Goal: Information Seeking & Learning: Compare options

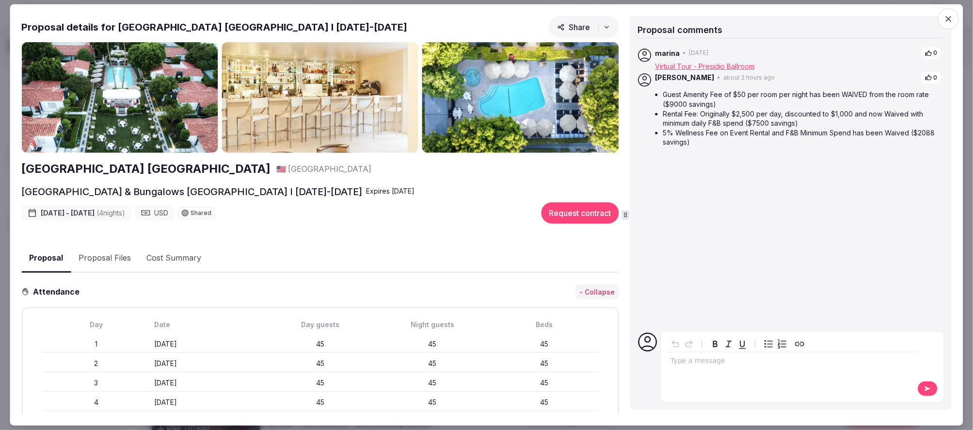
click at [166, 168] on h2 "Avalon Hotel & Bungalows Palm Springs" at bounding box center [145, 169] width 249 height 16
click at [947, 14] on icon "button" at bounding box center [949, 19] width 10 height 10
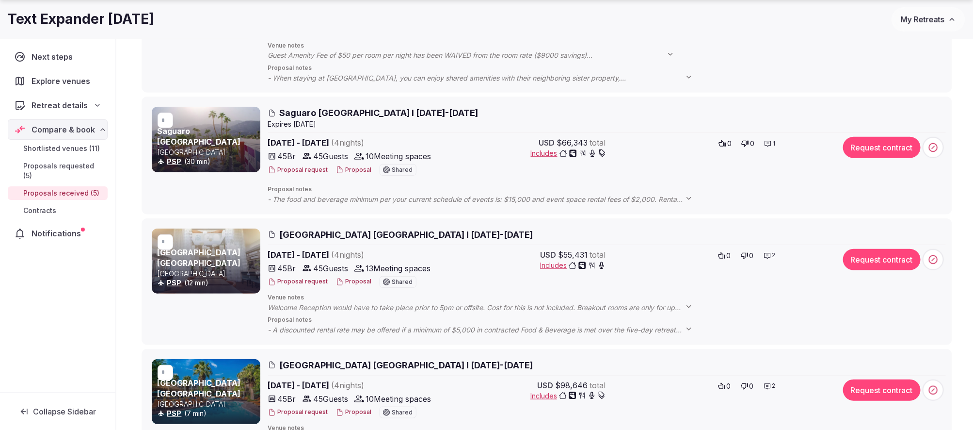
scroll to position [274, 0]
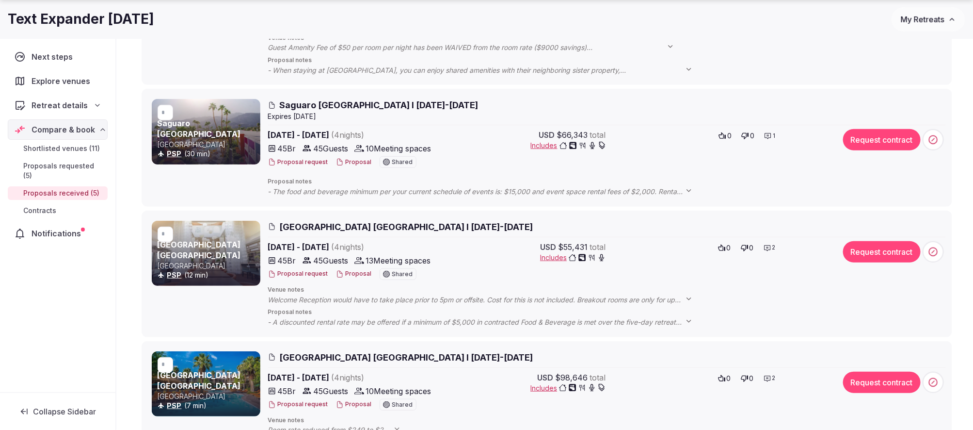
click at [326, 225] on span "Hilton Garden Inn Palm Springs I 2-6 Feb 2026" at bounding box center [407, 227] width 254 height 12
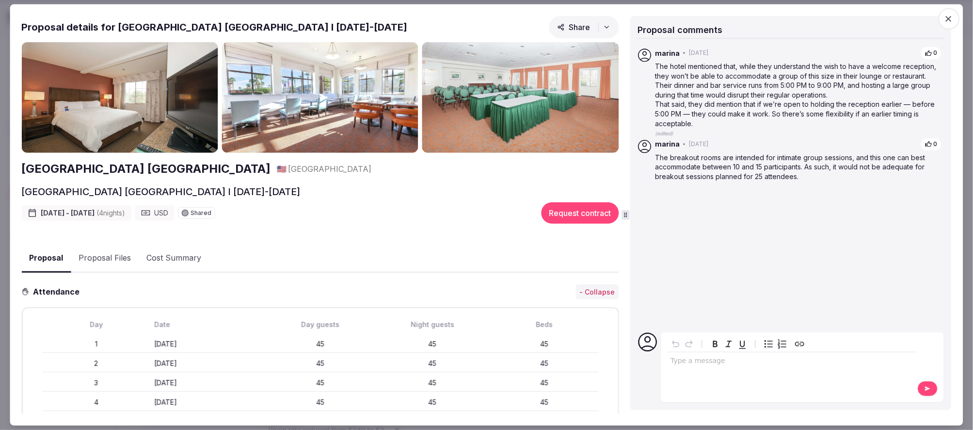
click at [98, 119] on img at bounding box center [119, 97] width 196 height 111
click at [331, 100] on img at bounding box center [320, 97] width 196 height 111
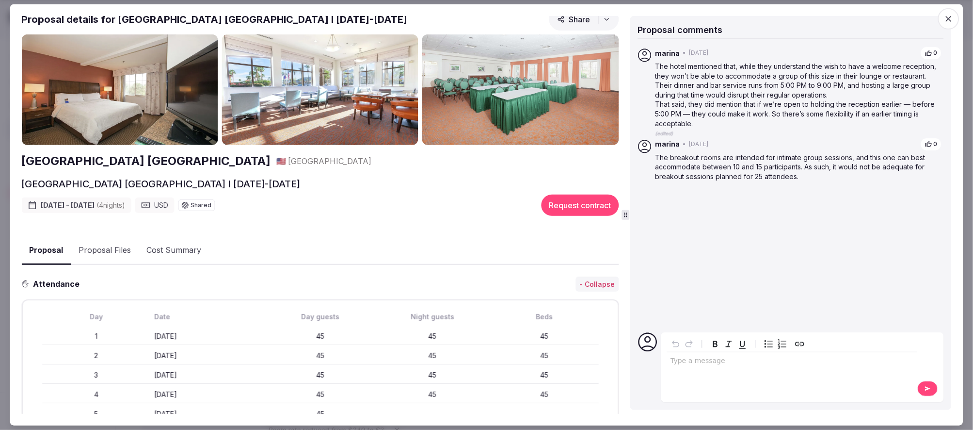
scroll to position [0, 0]
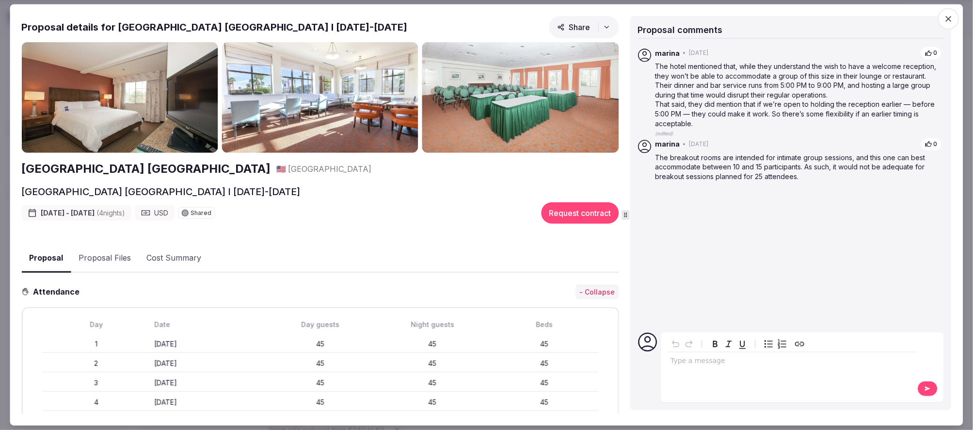
click at [112, 173] on h2 "Hilton Garden Inn Palm Springs" at bounding box center [145, 169] width 249 height 16
drag, startPoint x: 944, startPoint y: 20, endPoint x: 937, endPoint y: 24, distance: 7.8
click at [944, 20] on span "button" at bounding box center [948, 18] width 21 height 21
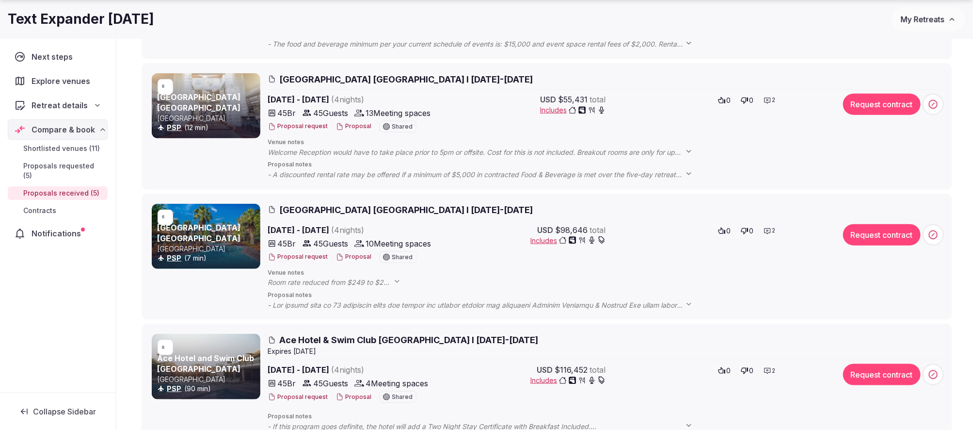
scroll to position [431, 0]
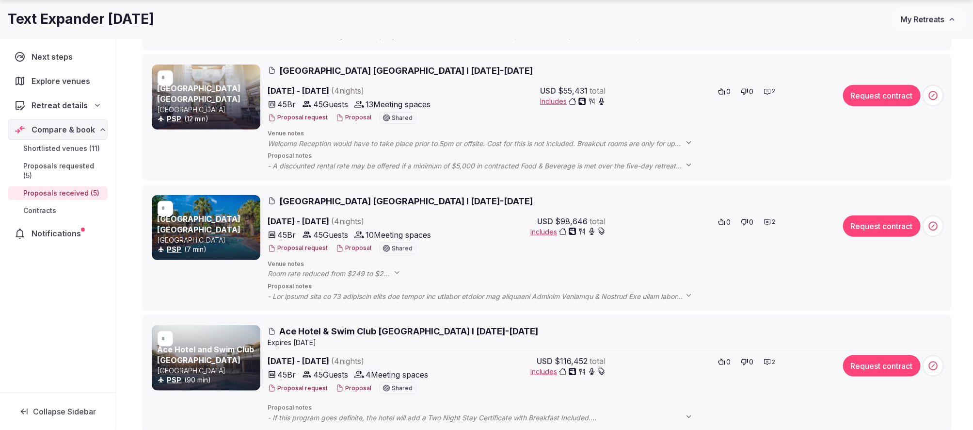
click at [337, 196] on span "Riviera Resort & Spa Palm Springs I 9-13 Feb 2026" at bounding box center [407, 201] width 254 height 12
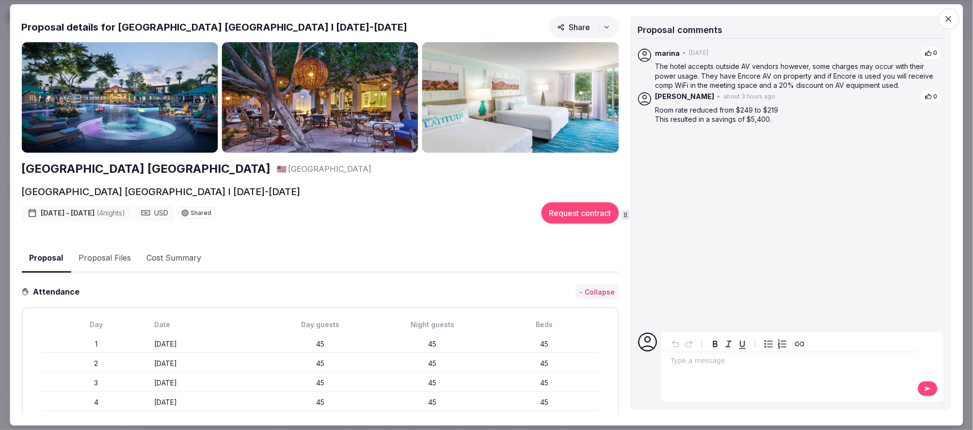
click at [133, 110] on img at bounding box center [119, 97] width 196 height 111
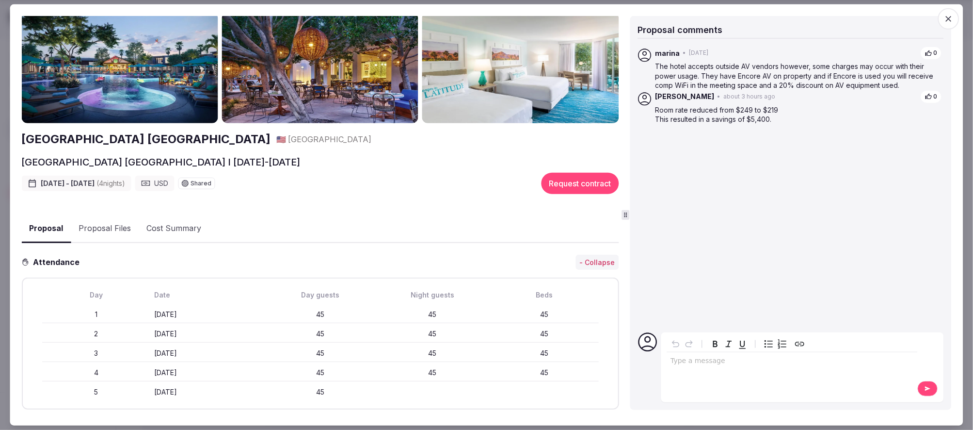
scroll to position [38, 0]
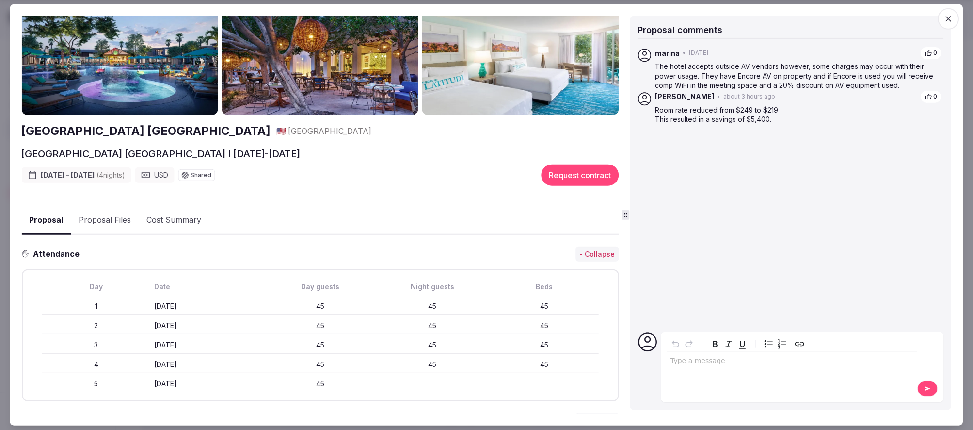
click at [125, 136] on h2 "Riviera Resort & Spa Palm Springs" at bounding box center [145, 131] width 249 height 16
click at [943, 15] on span "button" at bounding box center [948, 18] width 21 height 21
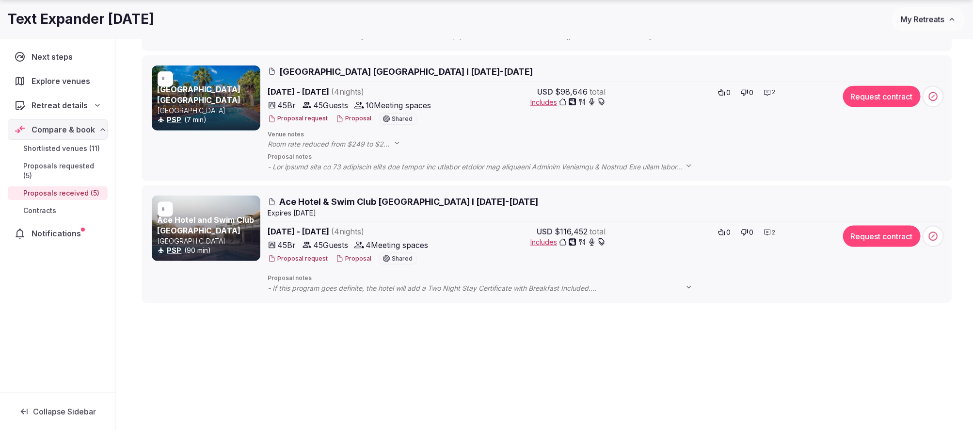
scroll to position [552, 0]
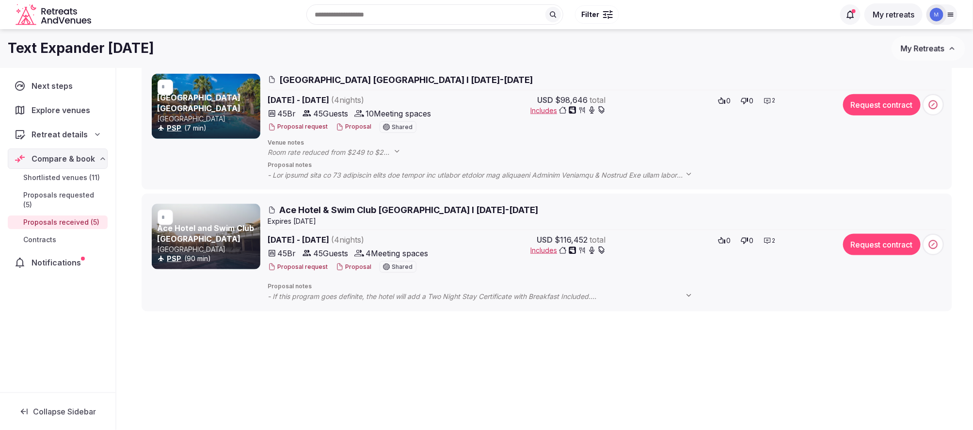
click at [325, 208] on span "Ace Hotel & Swim Club Palm Springs I 9-13 Feb 2026" at bounding box center [409, 210] width 259 height 12
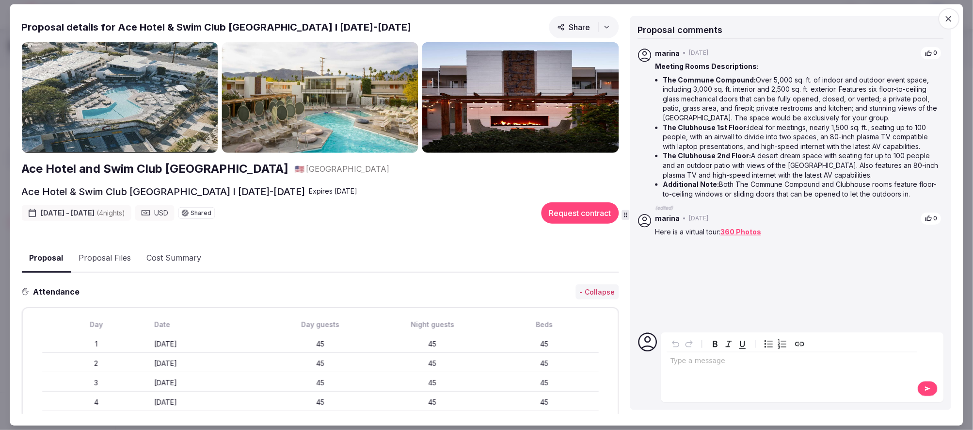
click at [97, 99] on img at bounding box center [119, 97] width 196 height 111
click at [121, 109] on img at bounding box center [119, 97] width 196 height 111
click at [170, 168] on h2 "Ace Hotel and Swim Club [GEOGRAPHIC_DATA]" at bounding box center [154, 169] width 267 height 16
click at [951, 20] on icon "button" at bounding box center [949, 19] width 6 height 6
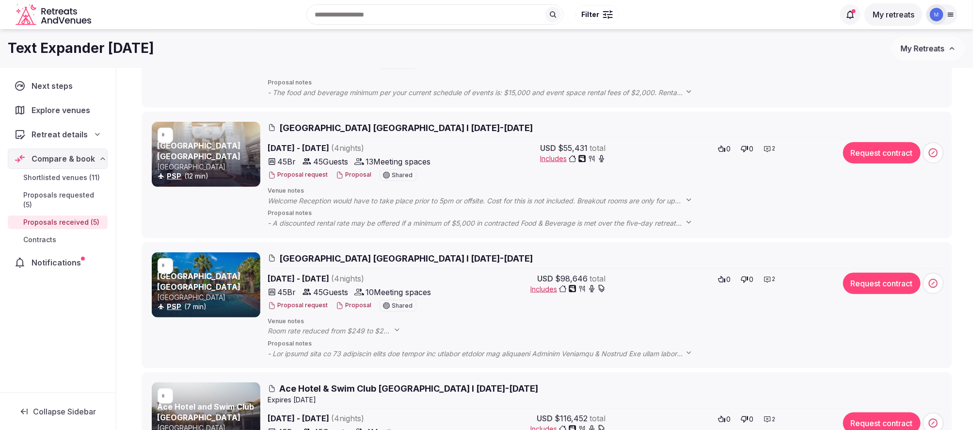
scroll to position [371, 0]
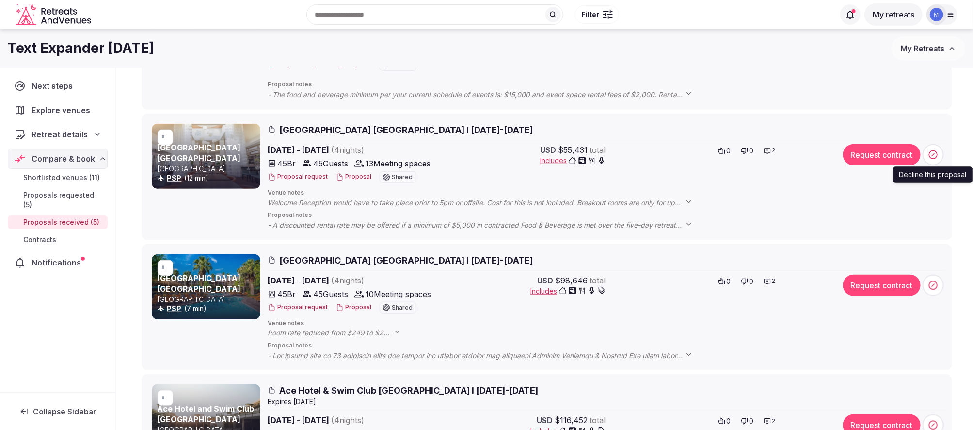
drag, startPoint x: 941, startPoint y: 161, endPoint x: 941, endPoint y: 170, distance: 9.2
click at [941, 165] on div "Decline this proposal Decline this proposal" at bounding box center [933, 154] width 21 height 21
click at [934, 155] on icon at bounding box center [934, 155] width 10 height 10
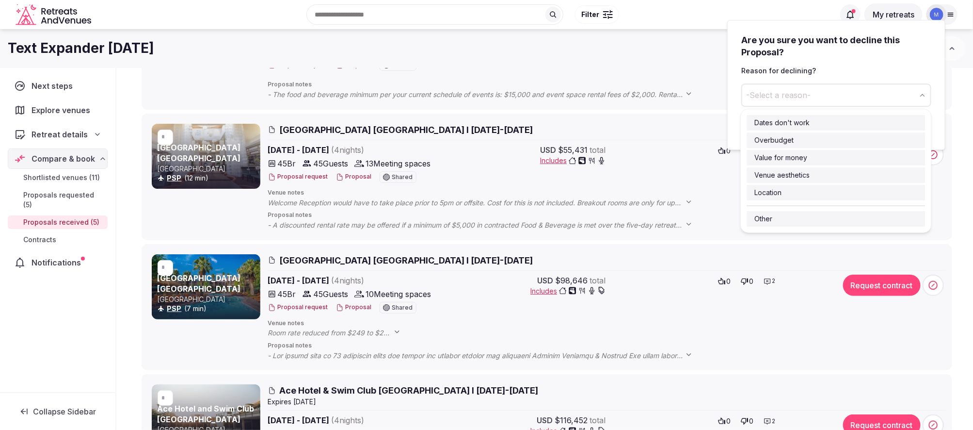
click at [794, 96] on span "-Select a reason-" at bounding box center [778, 95] width 64 height 11
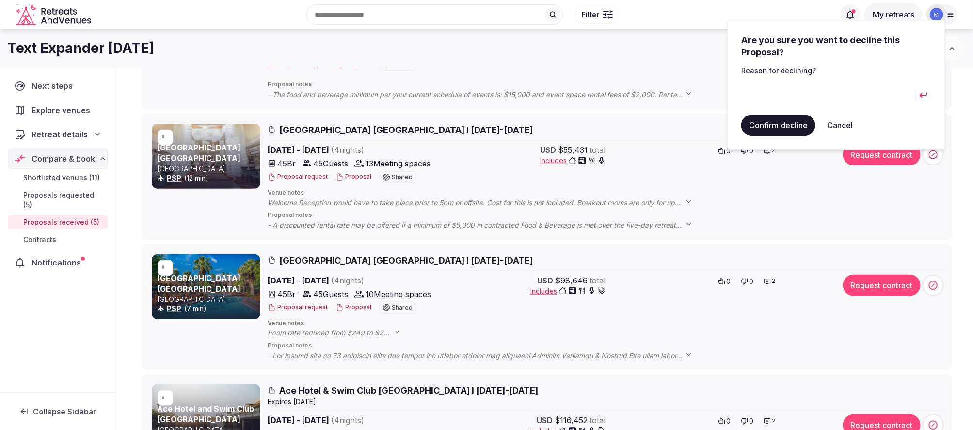
type input "*"
type input "**********"
click at [916, 83] on button "submit" at bounding box center [924, 94] width 16 height 23
click at [784, 122] on button "Confirm decline" at bounding box center [778, 124] width 74 height 21
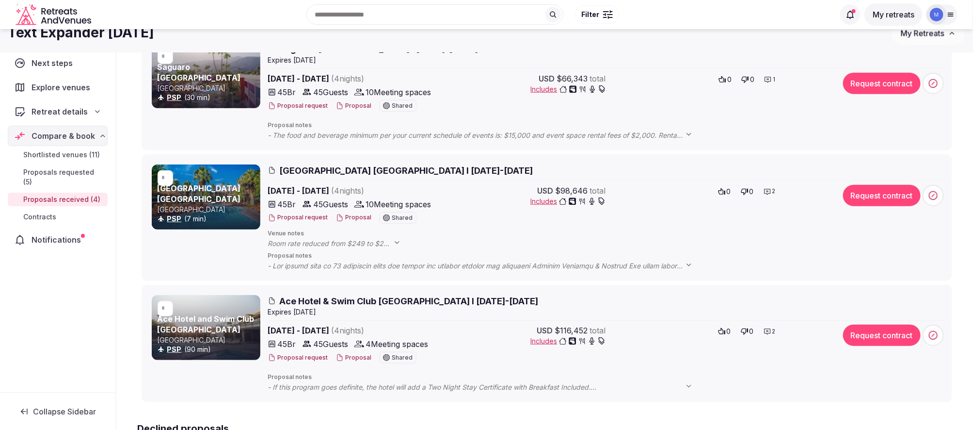
scroll to position [330, 0]
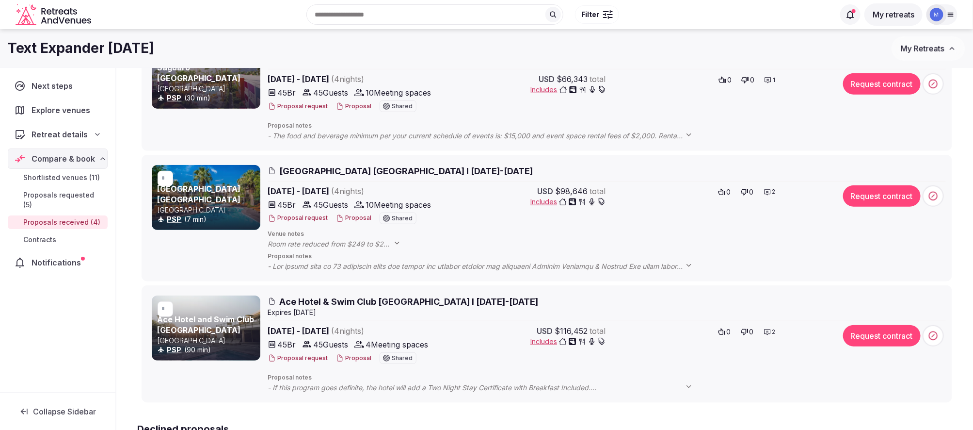
click at [229, 331] on h3 "Ace Hotel and Swim Club [GEOGRAPHIC_DATA]" at bounding box center [208, 325] width 101 height 22
click at [322, 301] on span "Ace Hotel & Swim Club Palm Springs I 9-13 Feb 2026" at bounding box center [409, 301] width 259 height 12
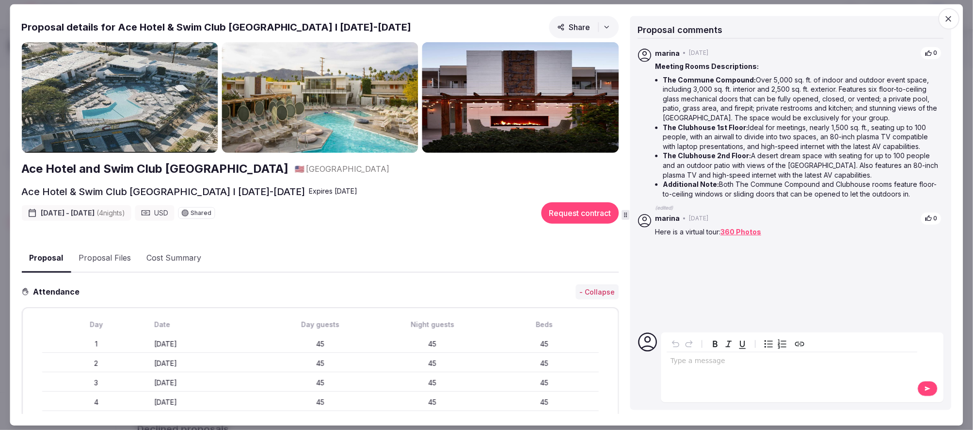
click at [950, 15] on icon "button" at bounding box center [949, 19] width 10 height 10
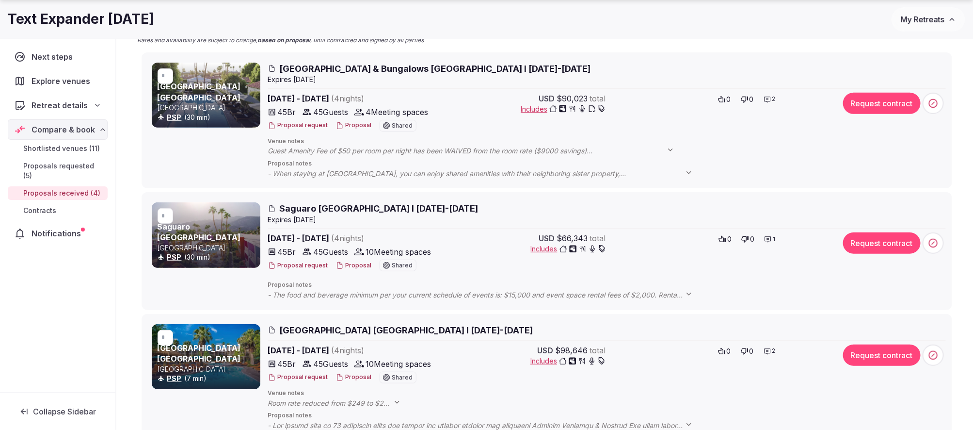
scroll to position [178, 0]
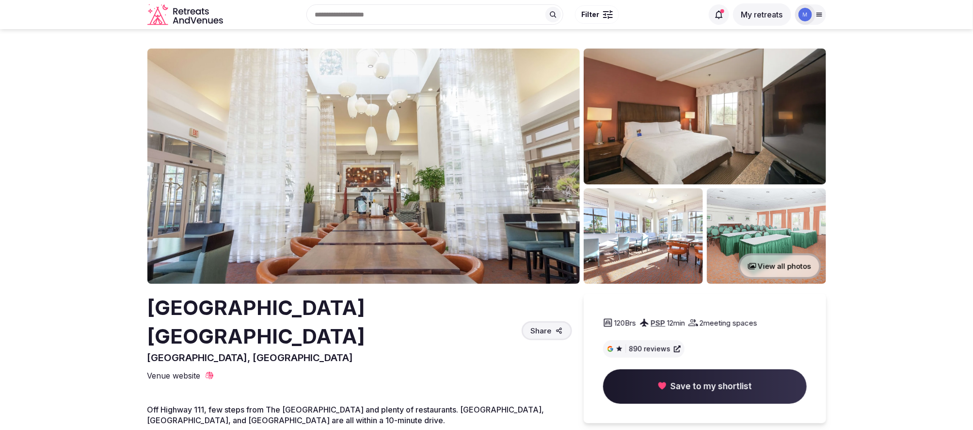
click at [299, 176] on img at bounding box center [363, 165] width 433 height 235
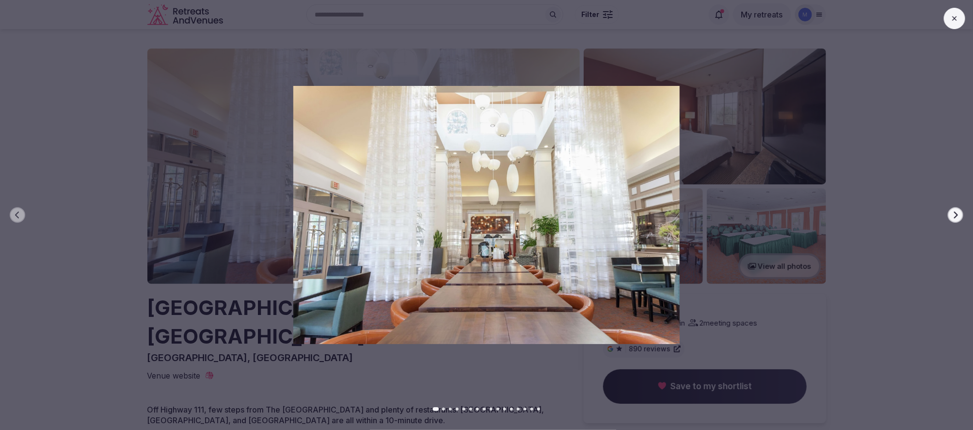
click at [963, 214] on button "Next slide" at bounding box center [956, 215] width 16 height 16
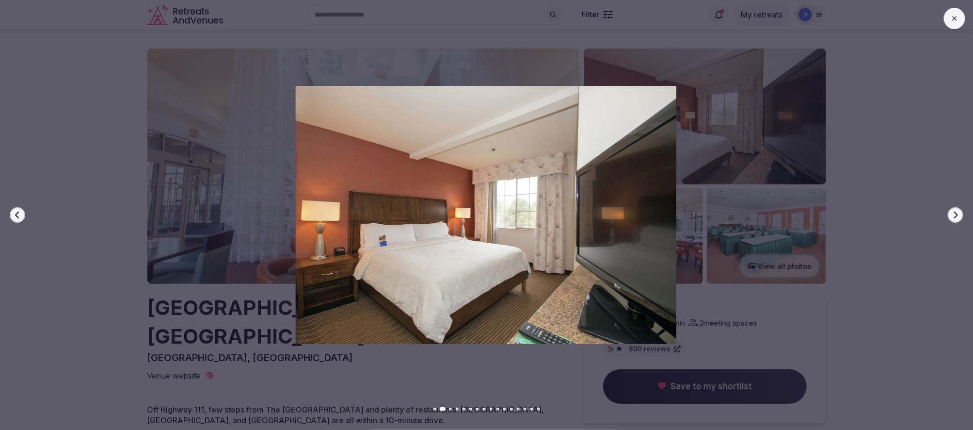
click at [957, 216] on icon "button" at bounding box center [956, 214] width 4 height 7
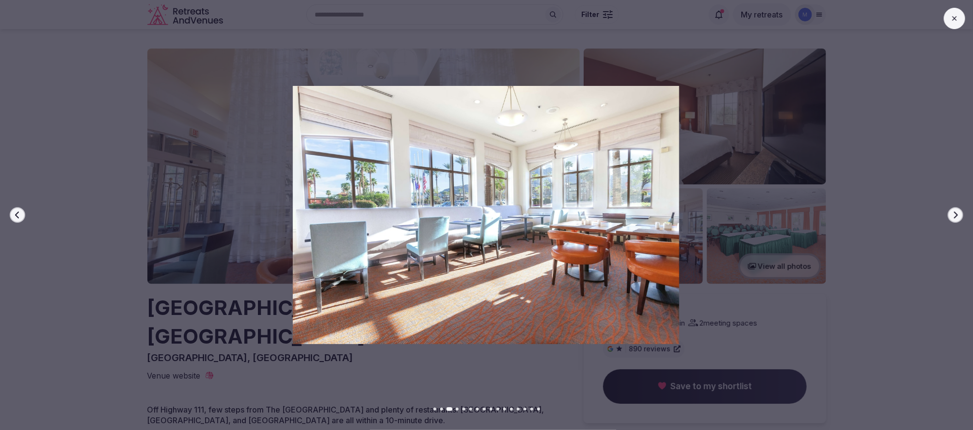
click at [957, 216] on icon "button" at bounding box center [956, 214] width 4 height 7
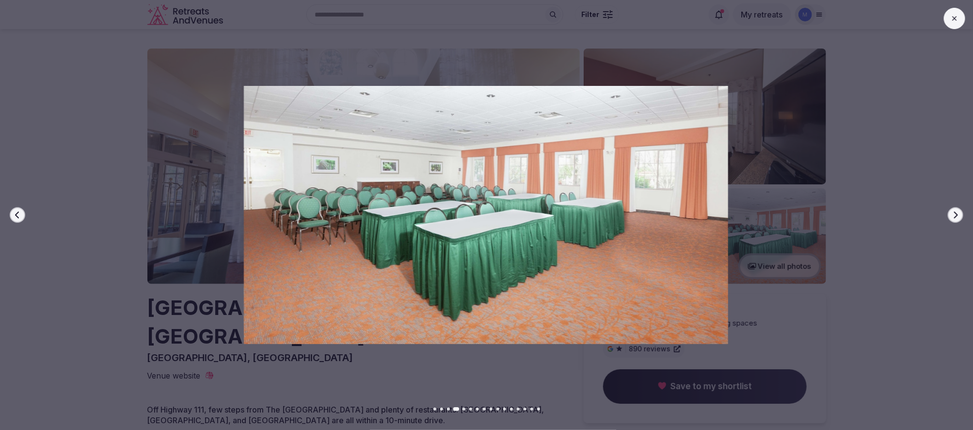
click at [957, 216] on icon "button" at bounding box center [956, 214] width 4 height 7
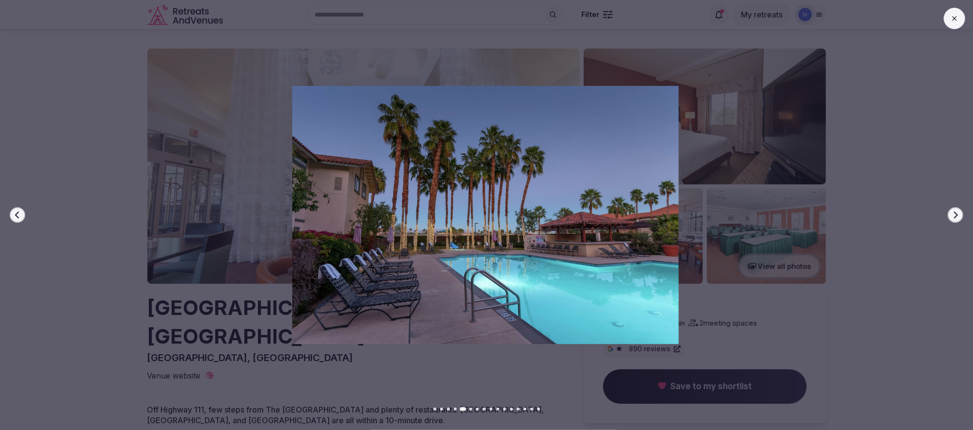
click at [957, 216] on icon "button" at bounding box center [956, 214] width 4 height 7
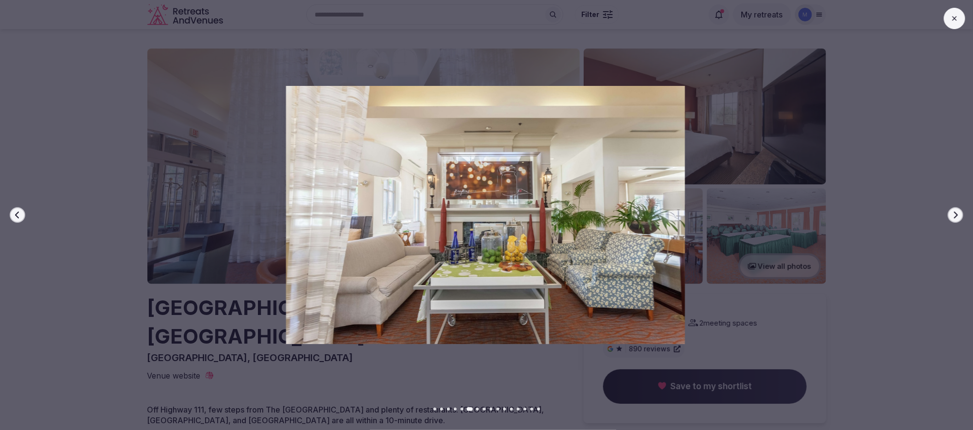
click at [20, 210] on button "Previous slide" at bounding box center [18, 215] width 16 height 16
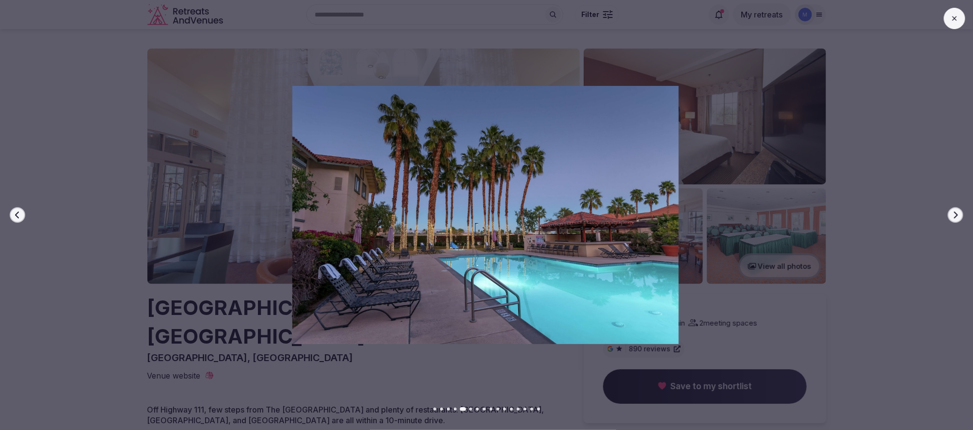
click at [941, 18] on div "Previous slide Next slide" at bounding box center [486, 215] width 973 height 430
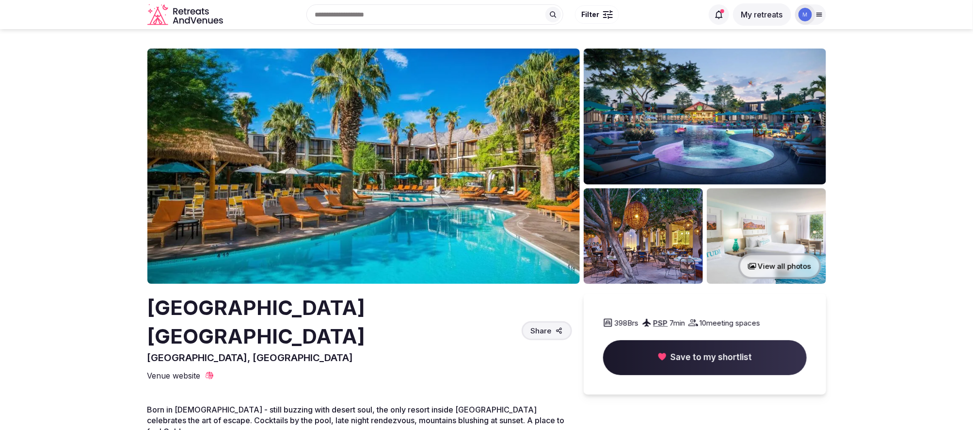
click at [300, 195] on img at bounding box center [363, 165] width 433 height 235
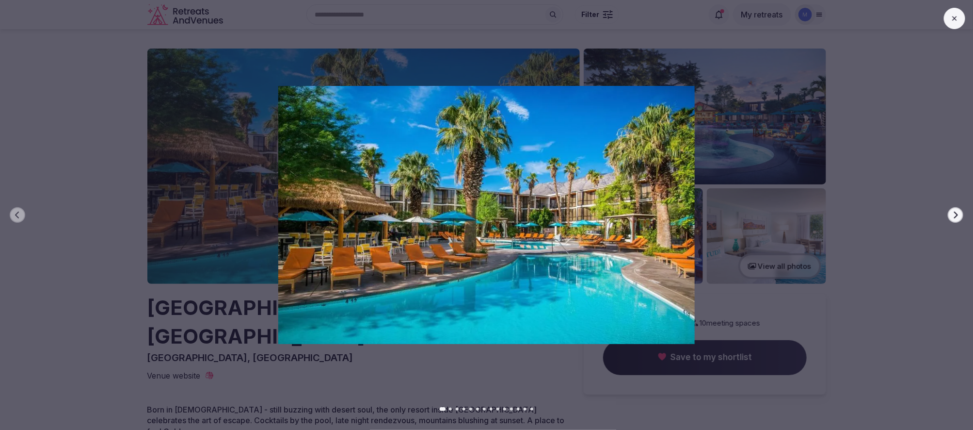
click at [958, 213] on icon "button" at bounding box center [956, 215] width 8 height 8
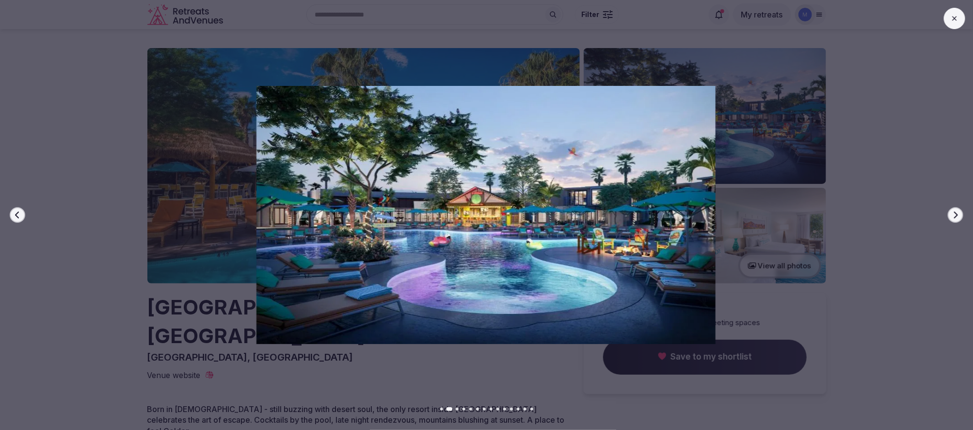
scroll to position [3, 0]
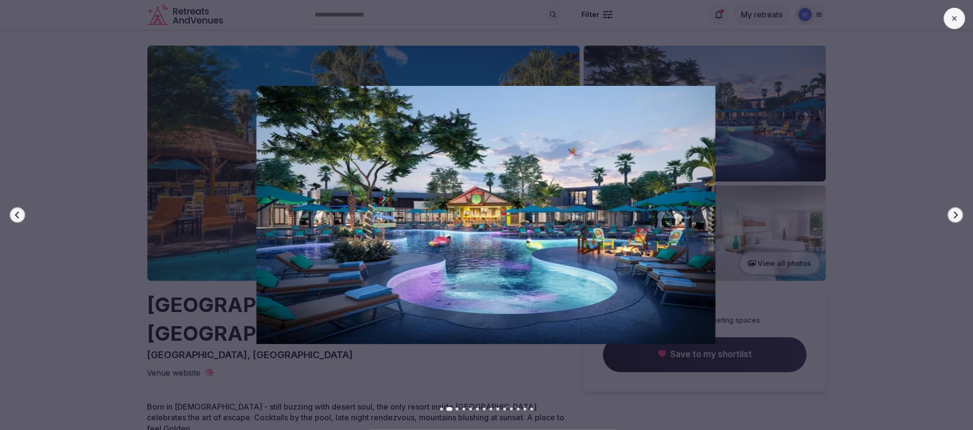
click at [959, 214] on icon "button" at bounding box center [956, 215] width 8 height 8
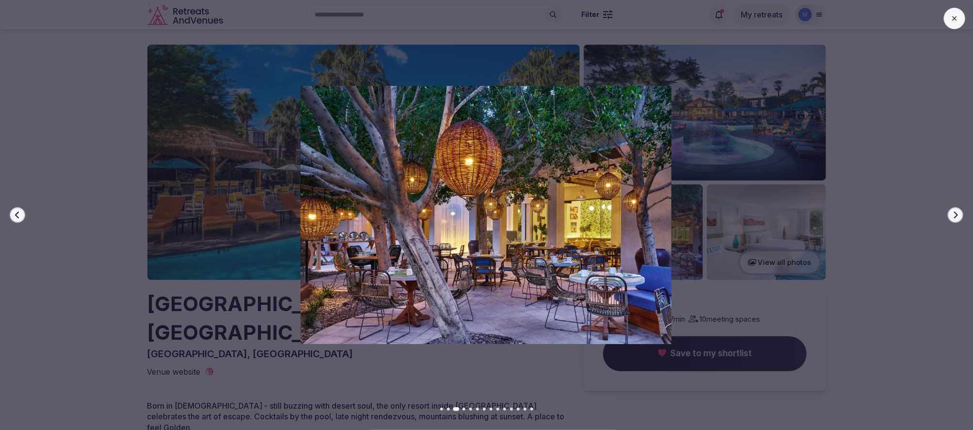
scroll to position [0, 0]
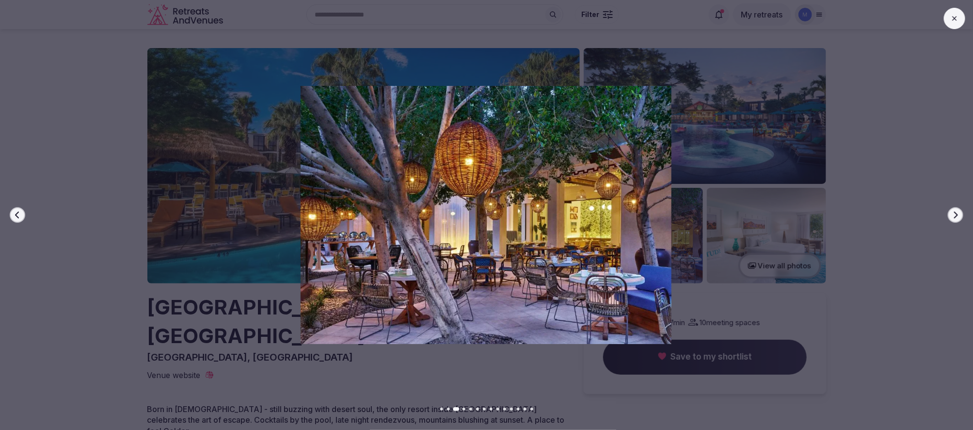
click at [959, 214] on icon "button" at bounding box center [956, 215] width 8 height 8
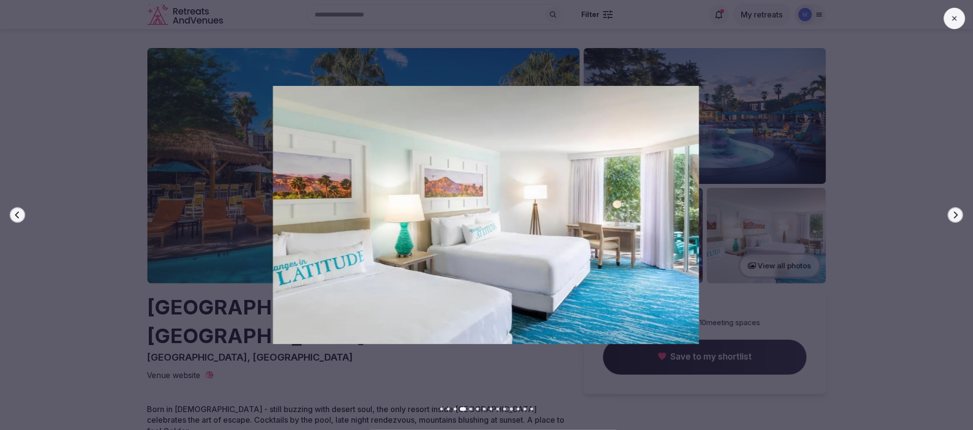
click at [959, 214] on icon "button" at bounding box center [956, 215] width 8 height 8
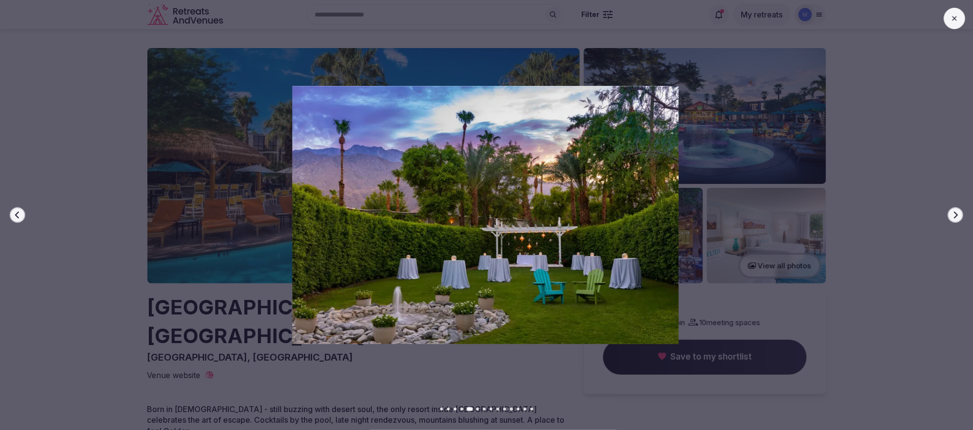
click at [959, 214] on icon "button" at bounding box center [956, 215] width 8 height 8
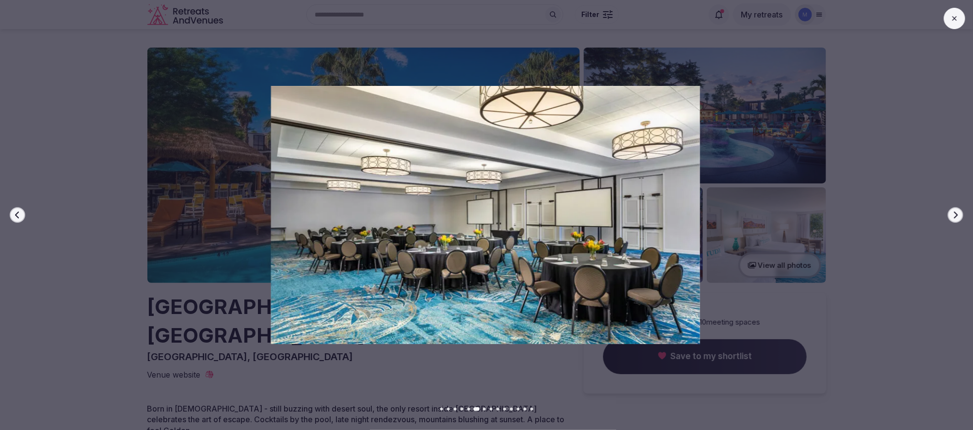
click at [959, 214] on icon "button" at bounding box center [956, 215] width 8 height 8
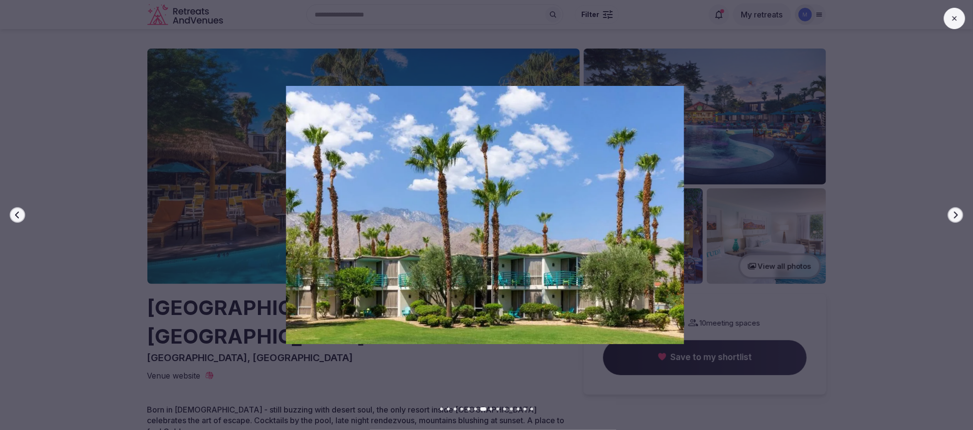
scroll to position [5, 0]
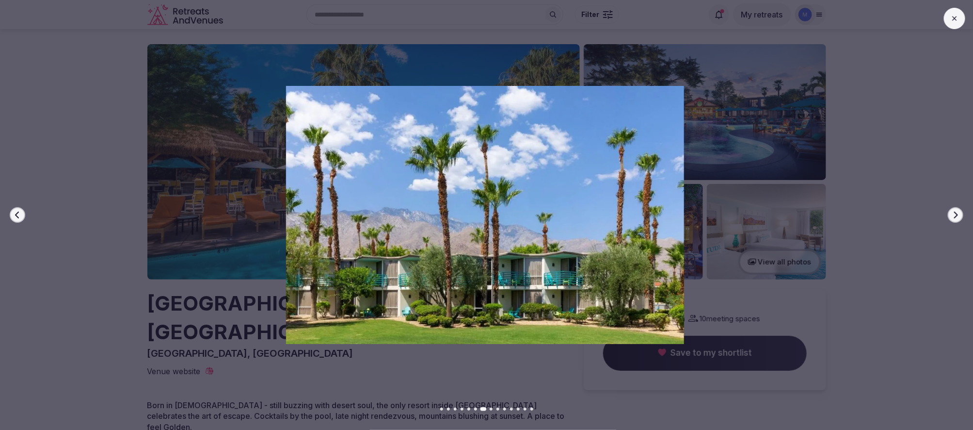
click at [21, 212] on icon "button" at bounding box center [18, 215] width 8 height 8
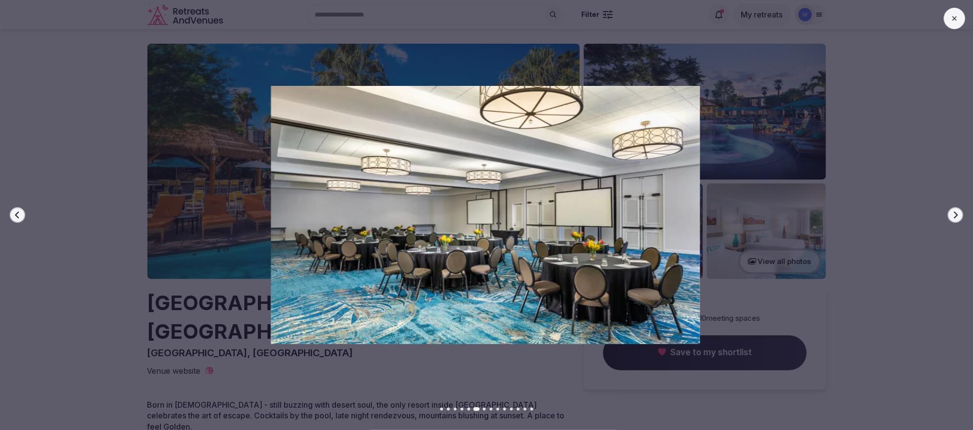
click at [955, 211] on icon "button" at bounding box center [956, 215] width 8 height 8
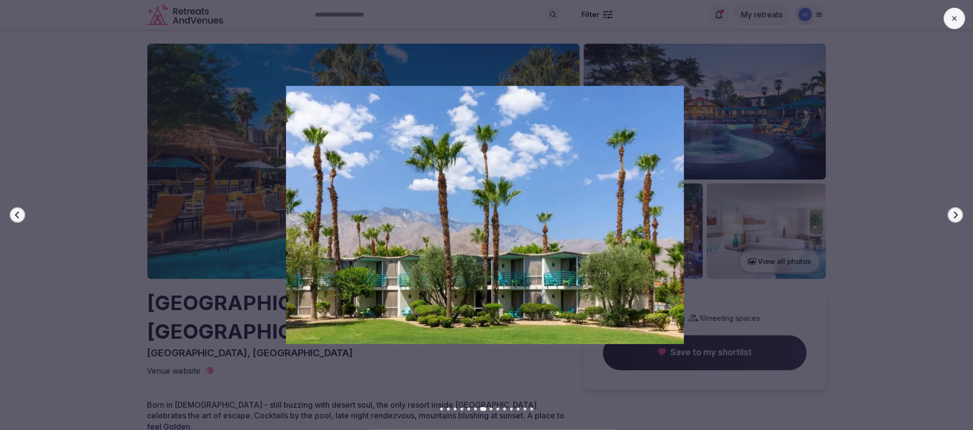
click at [955, 214] on icon "button" at bounding box center [956, 215] width 8 height 8
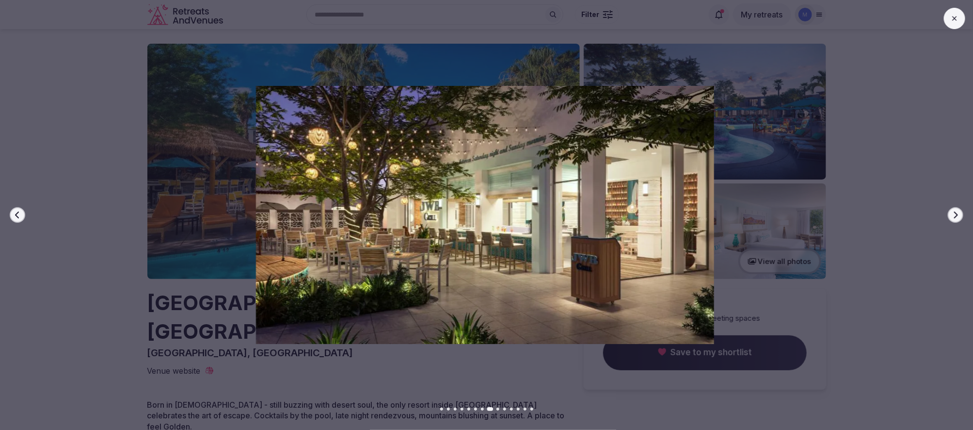
click at [955, 214] on icon "button" at bounding box center [956, 215] width 8 height 8
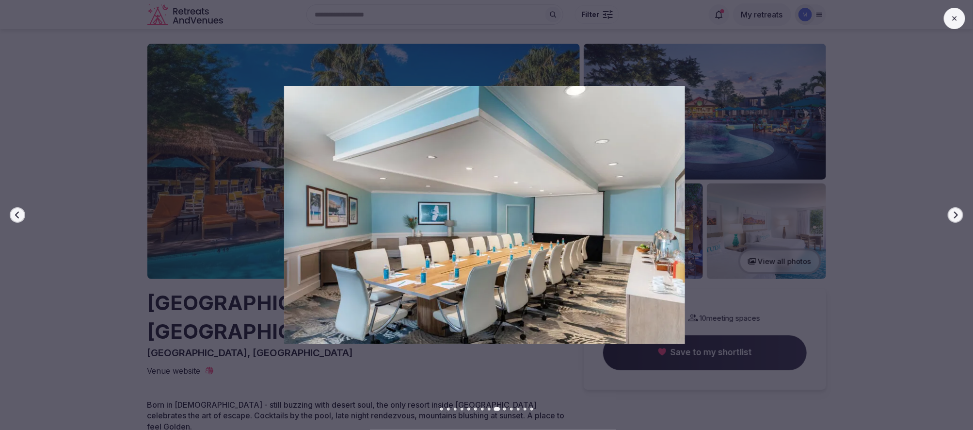
click at [14, 214] on icon "button" at bounding box center [18, 215] width 8 height 8
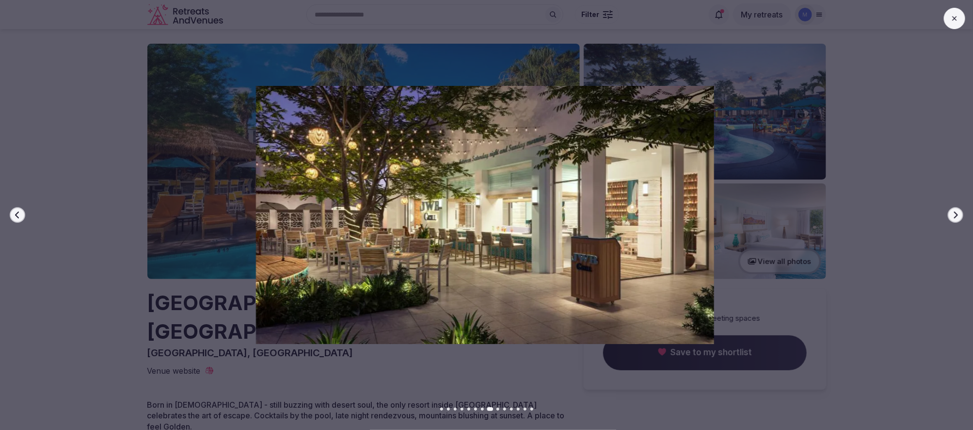
click at [956, 220] on button "Next slide" at bounding box center [956, 215] width 16 height 16
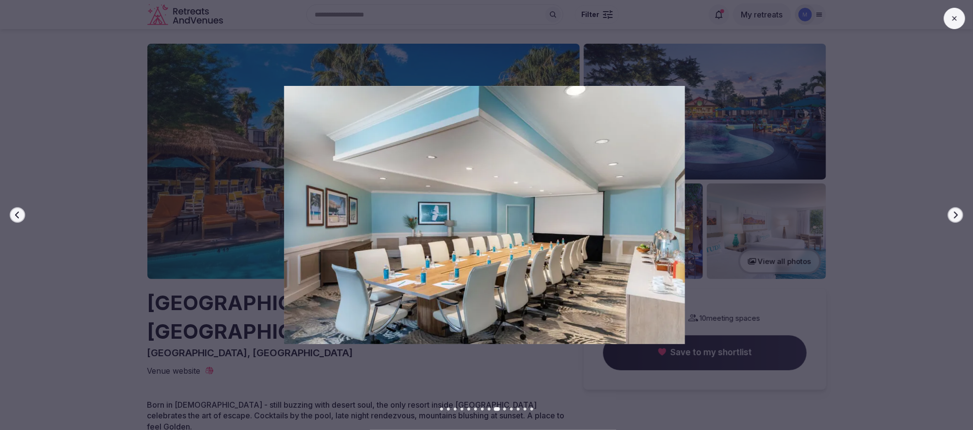
click at [956, 220] on button "Next slide" at bounding box center [956, 215] width 16 height 16
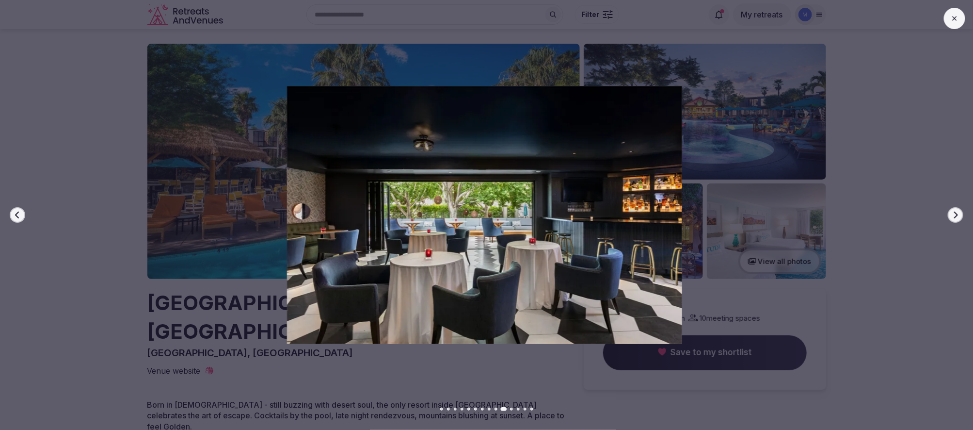
click at [956, 220] on button "Next slide" at bounding box center [956, 215] width 16 height 16
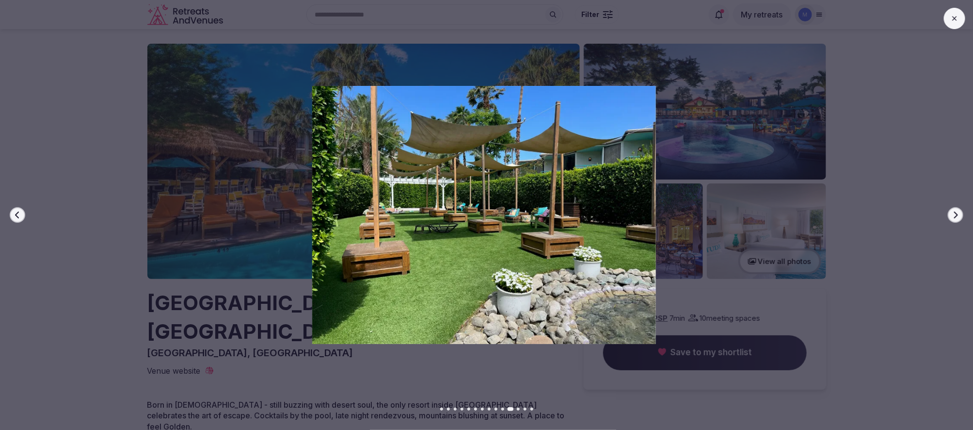
click at [956, 220] on button "Next slide" at bounding box center [956, 215] width 16 height 16
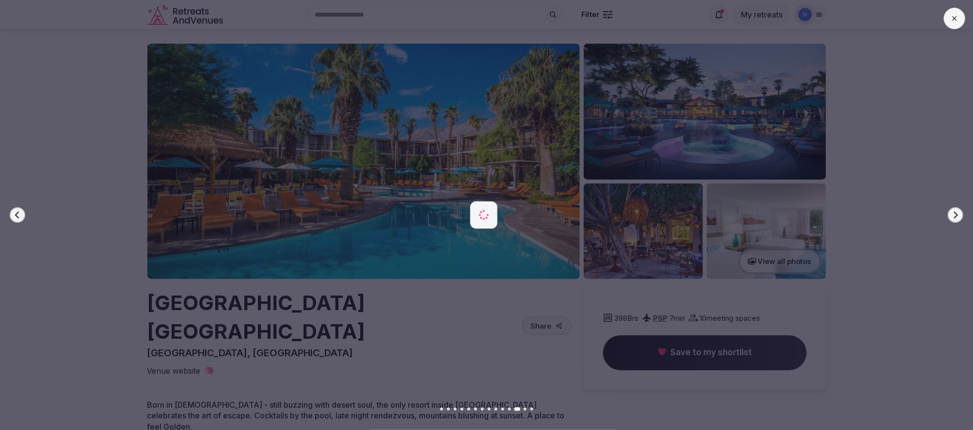
click at [12, 224] on div at bounding box center [480, 215] width 981 height 258
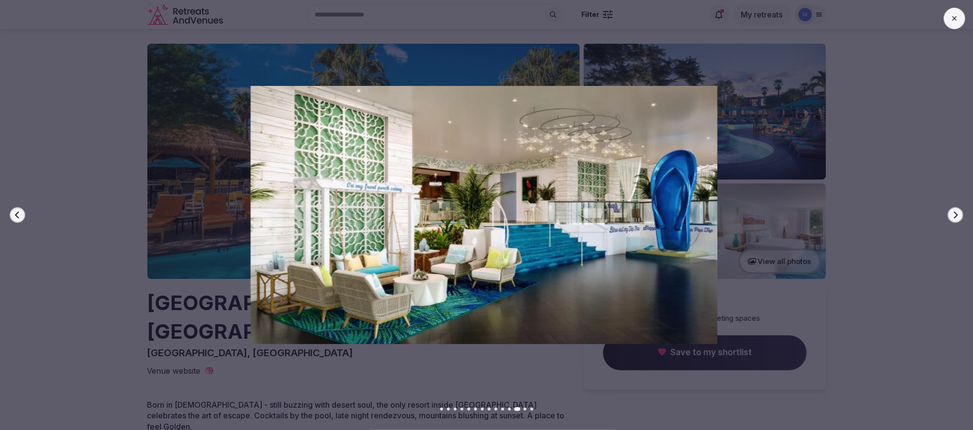
click at [14, 212] on icon "button" at bounding box center [18, 215] width 8 height 8
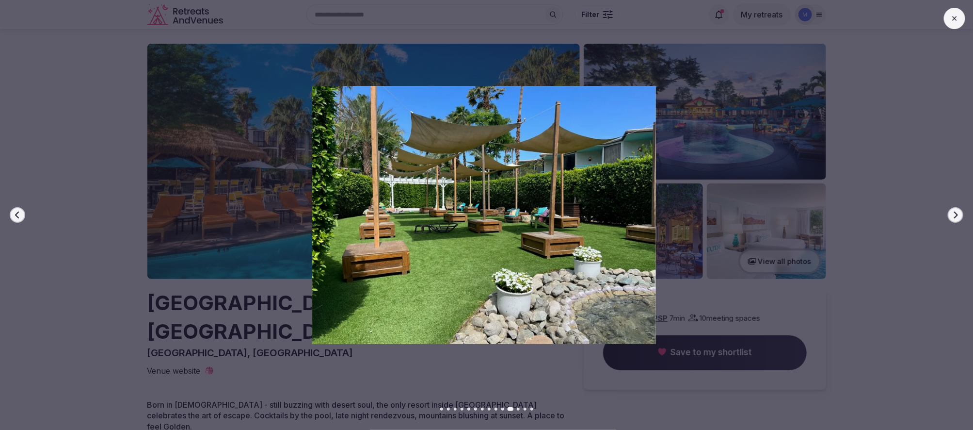
click at [962, 20] on button at bounding box center [954, 18] width 21 height 21
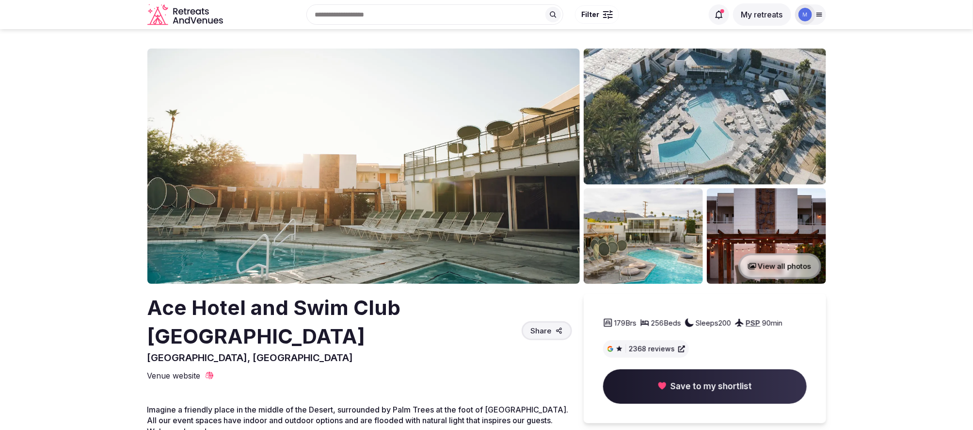
click at [275, 171] on img at bounding box center [363, 165] width 433 height 235
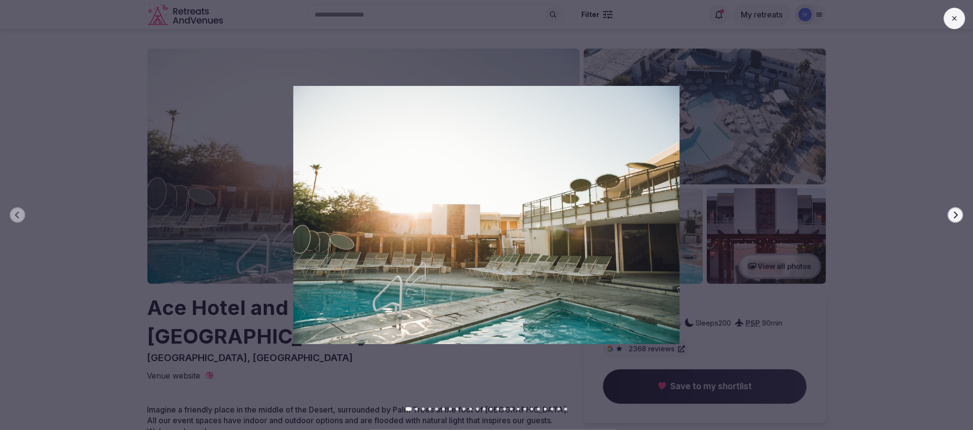
click at [954, 220] on button "Next slide" at bounding box center [956, 215] width 16 height 16
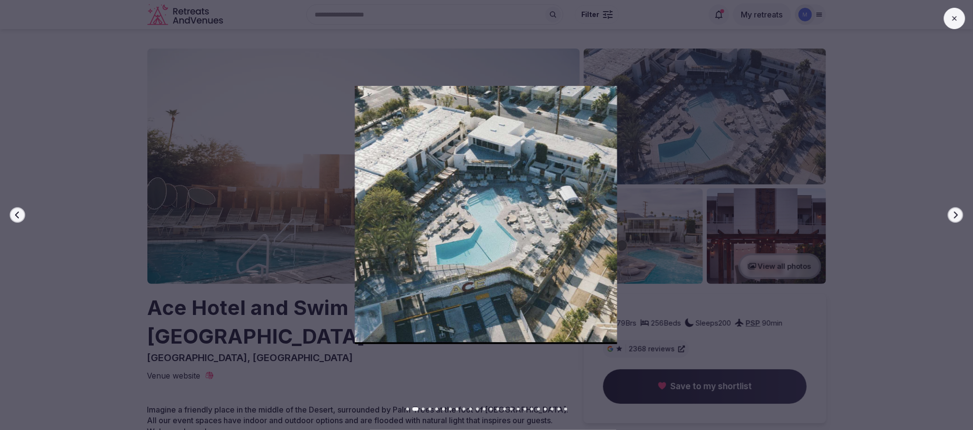
click at [954, 220] on button "Next slide" at bounding box center [956, 215] width 16 height 16
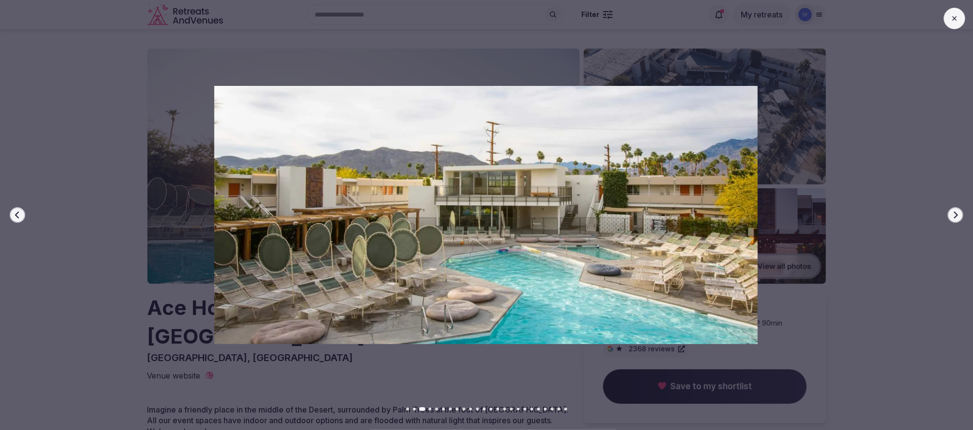
click at [954, 220] on button "Next slide" at bounding box center [956, 215] width 16 height 16
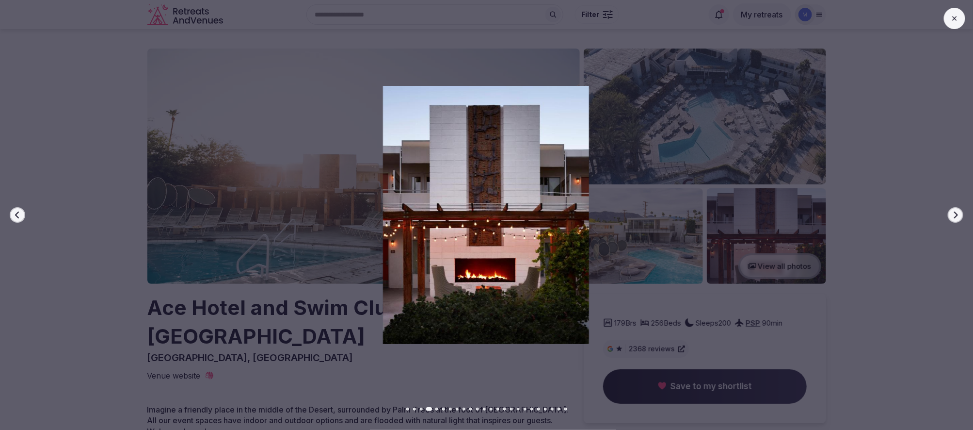
click at [10, 214] on button "Previous slide" at bounding box center [18, 215] width 16 height 16
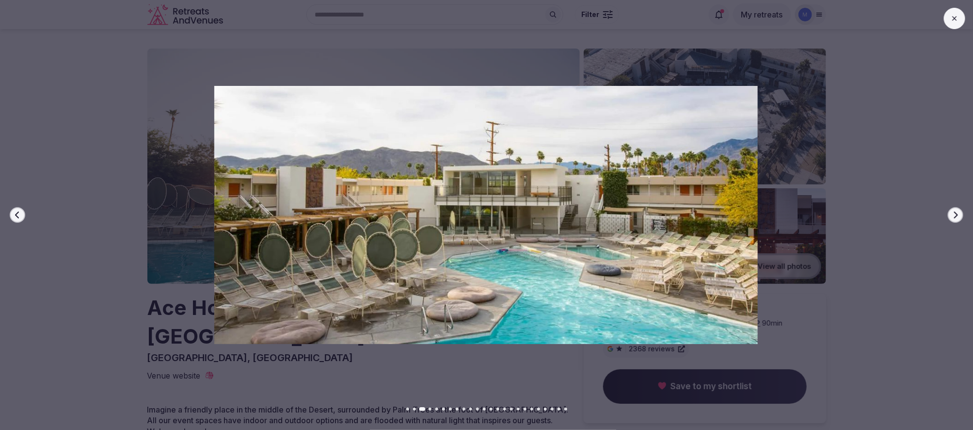
click at [954, 215] on icon "button" at bounding box center [956, 215] width 8 height 8
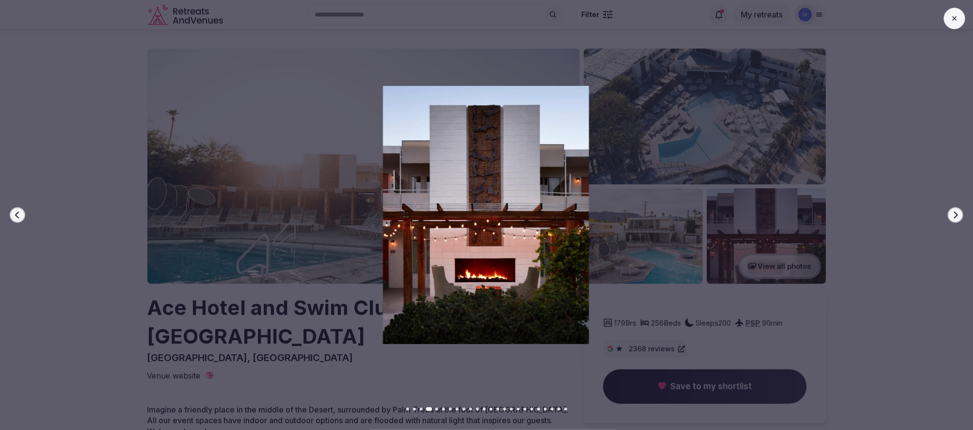
click at [954, 215] on icon "button" at bounding box center [956, 215] width 8 height 8
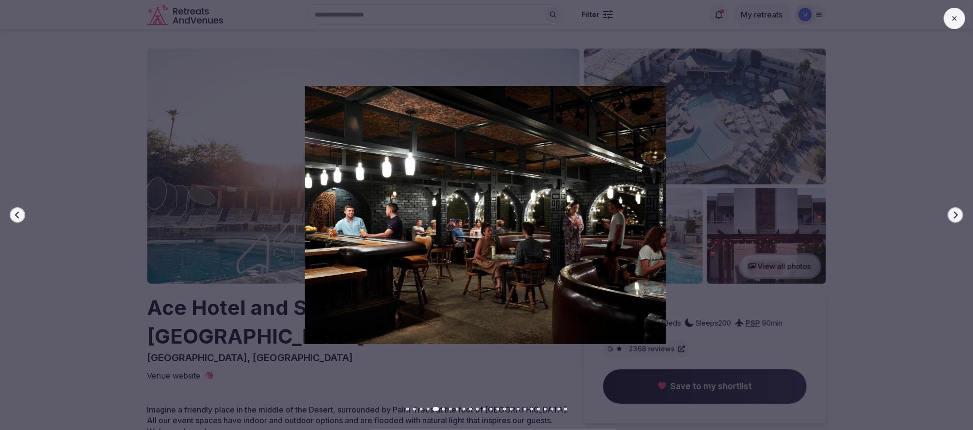
click at [954, 215] on icon "button" at bounding box center [956, 215] width 8 height 8
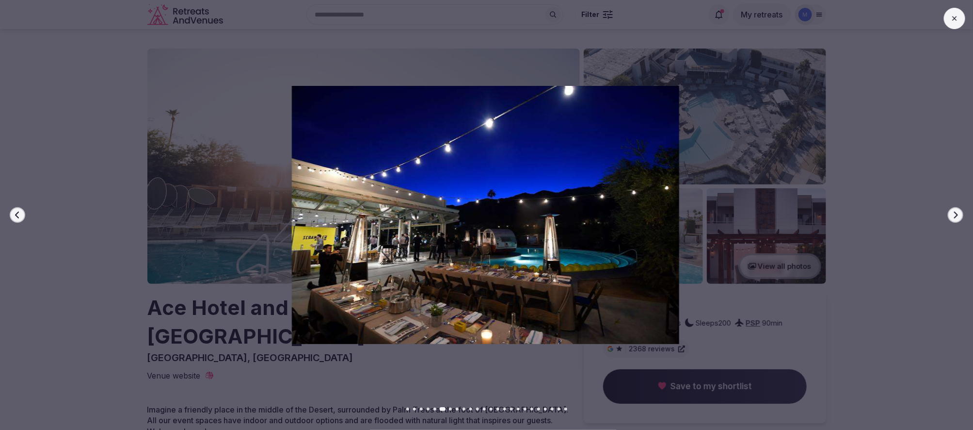
click at [954, 215] on icon "button" at bounding box center [956, 215] width 8 height 8
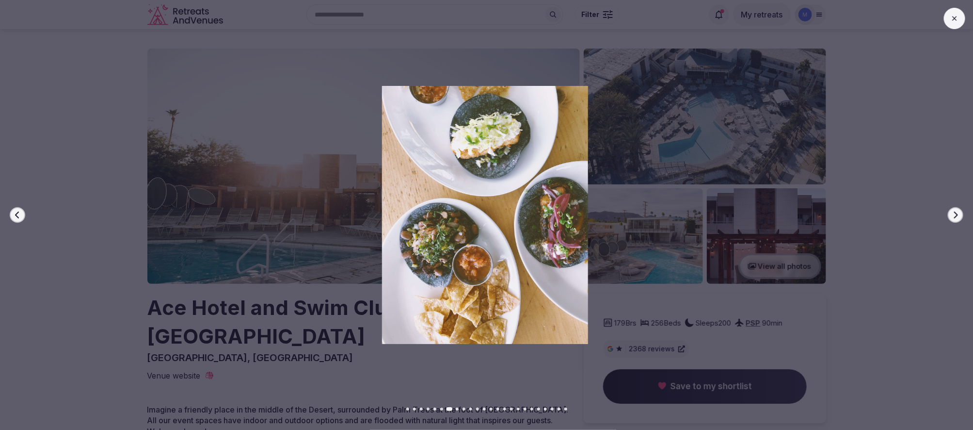
click at [954, 215] on icon "button" at bounding box center [956, 215] width 8 height 8
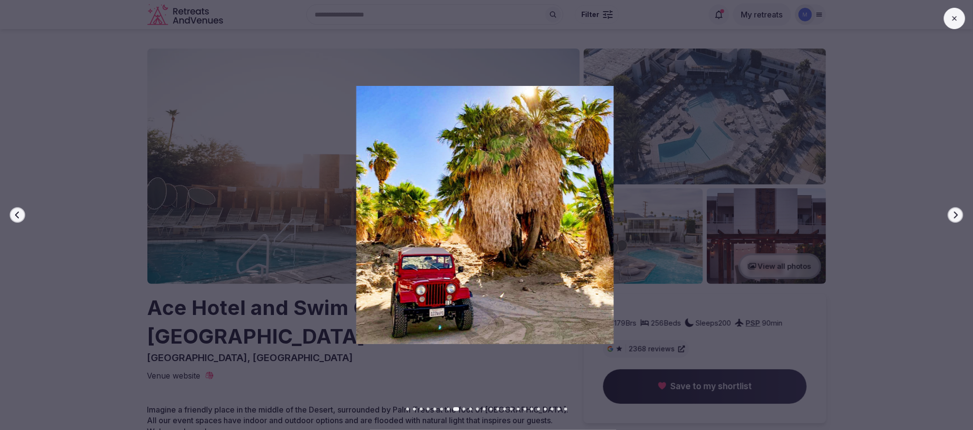
click at [954, 215] on icon "button" at bounding box center [956, 215] width 8 height 8
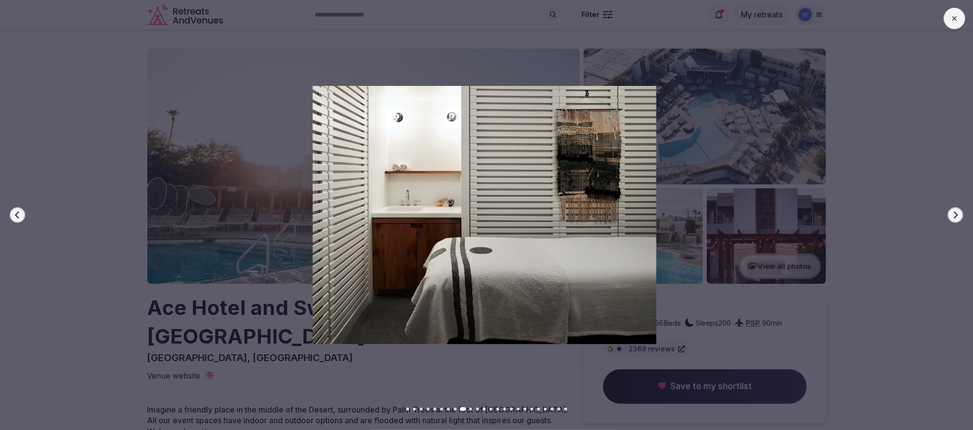
click at [954, 215] on icon "button" at bounding box center [956, 215] width 8 height 8
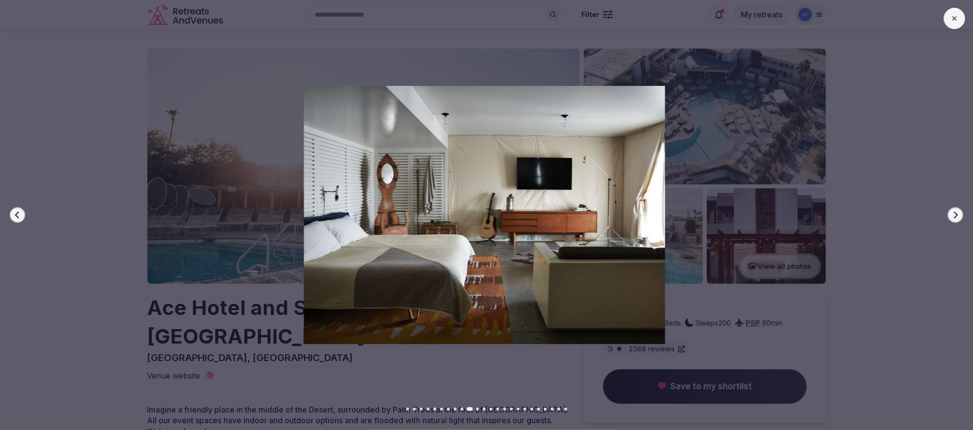
click at [954, 215] on icon "button" at bounding box center [956, 215] width 8 height 8
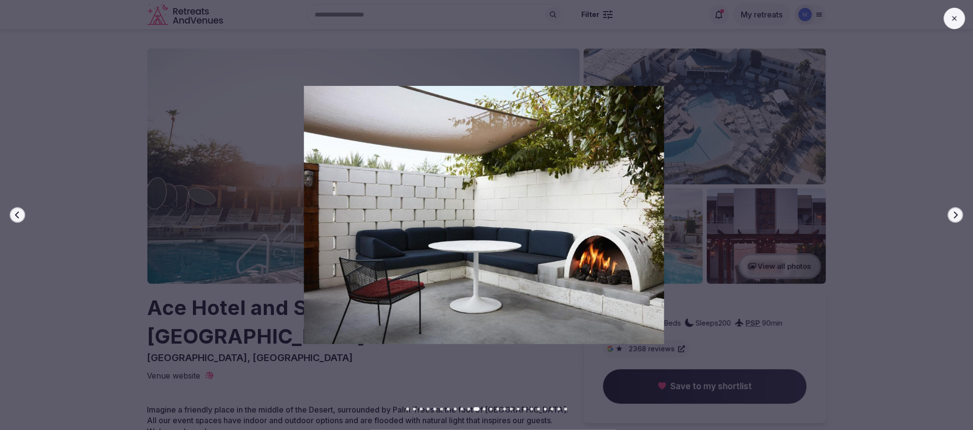
click at [954, 215] on icon "button" at bounding box center [956, 215] width 8 height 8
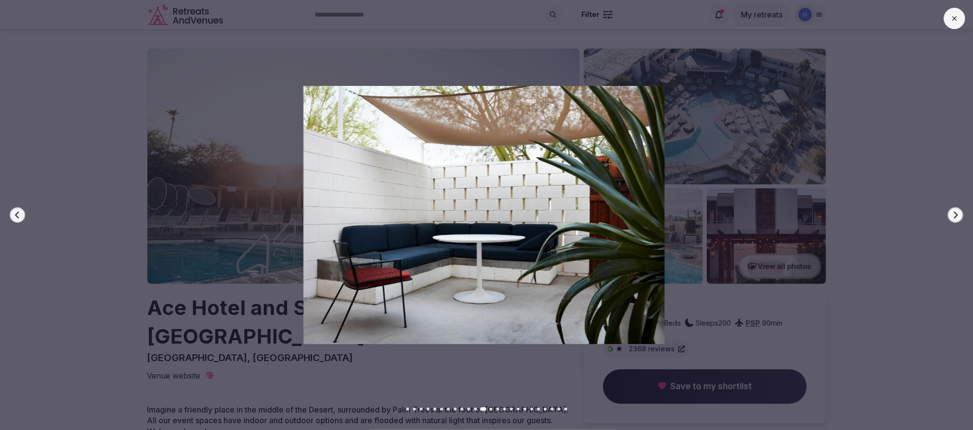
click at [954, 215] on icon "button" at bounding box center [956, 215] width 8 height 8
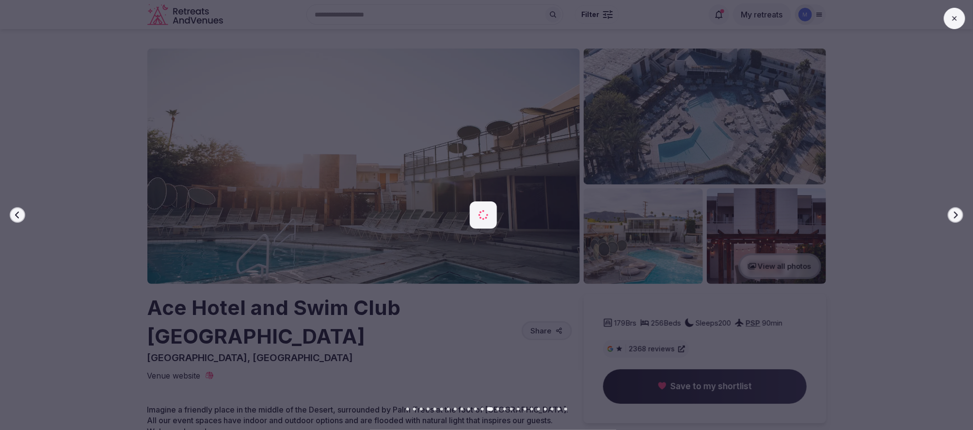
click at [954, 215] on icon "button" at bounding box center [956, 215] width 8 height 8
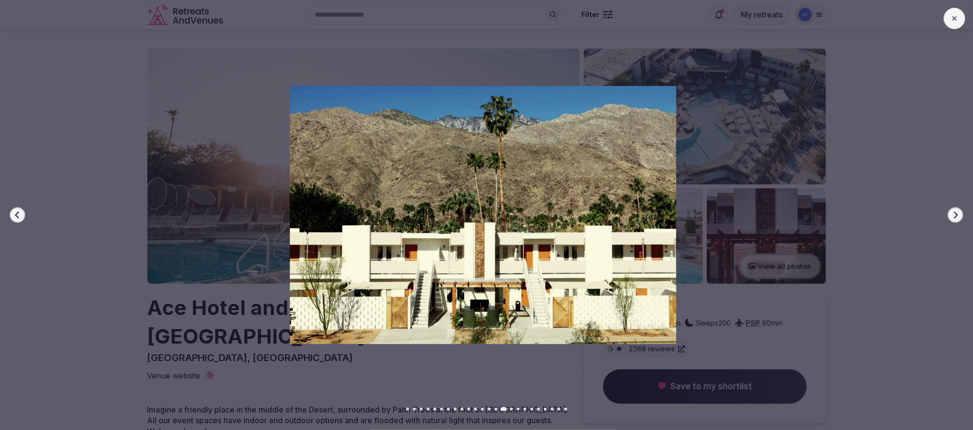
click at [954, 215] on icon "button" at bounding box center [956, 215] width 8 height 8
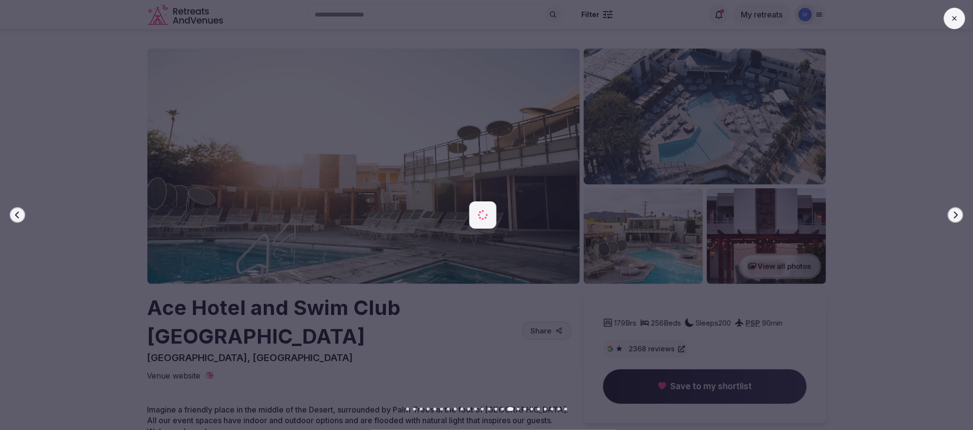
click at [954, 215] on icon "button" at bounding box center [956, 215] width 8 height 8
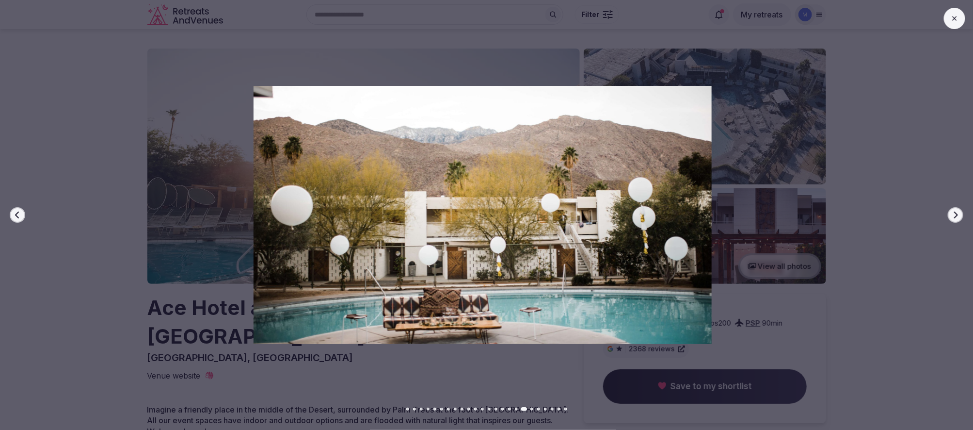
click at [958, 15] on icon at bounding box center [955, 19] width 8 height 8
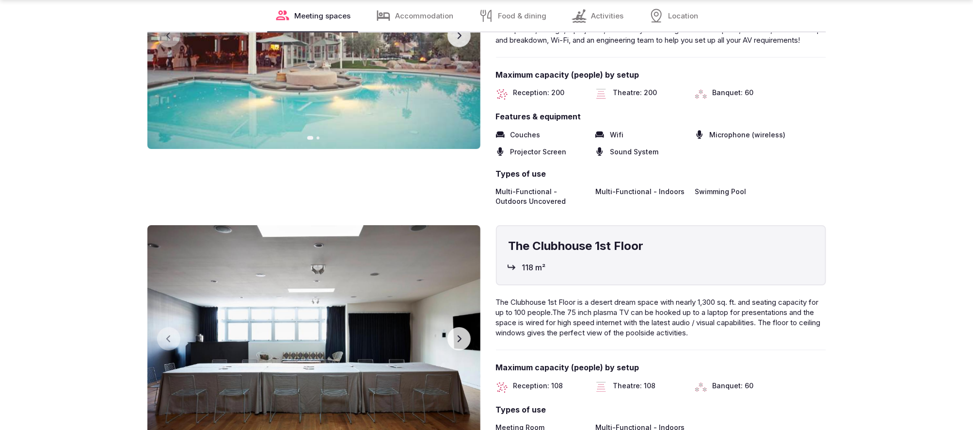
scroll to position [1567, 0]
